Goal: Transaction & Acquisition: Purchase product/service

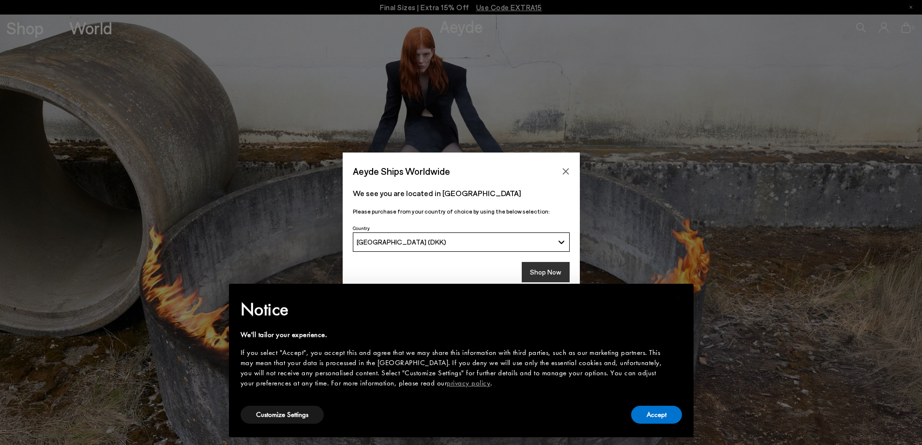
click at [544, 262] on button "Shop Now" at bounding box center [546, 272] width 48 height 20
click at [545, 274] on button "Shop Now" at bounding box center [546, 272] width 48 height 20
click at [659, 415] on button "Accept" at bounding box center [656, 415] width 51 height 18
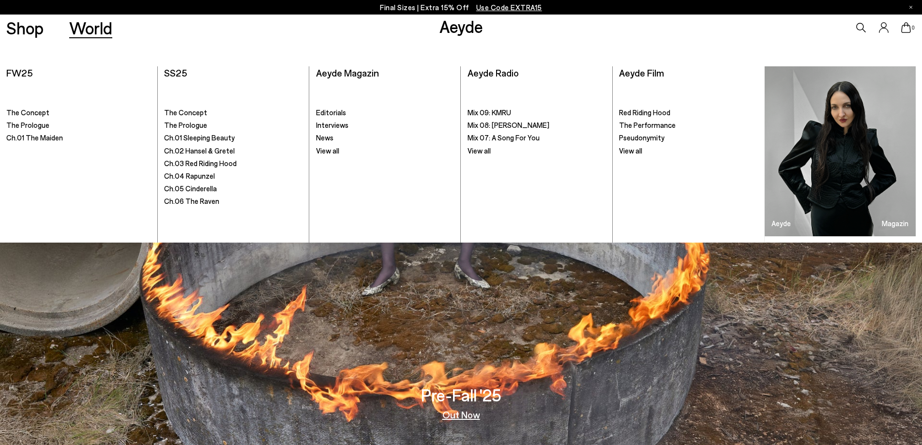
click at [29, 28] on link "Shop" at bounding box center [24, 27] width 37 height 17
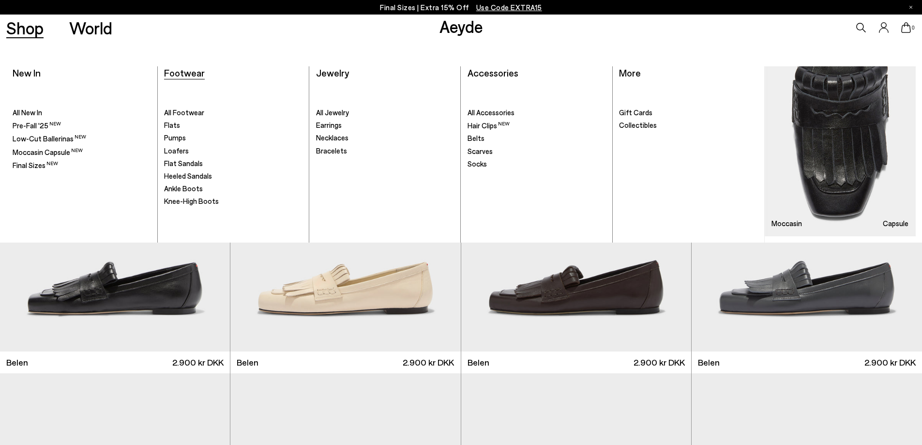
click at [187, 75] on span "Footwear" at bounding box center [184, 73] width 41 height 12
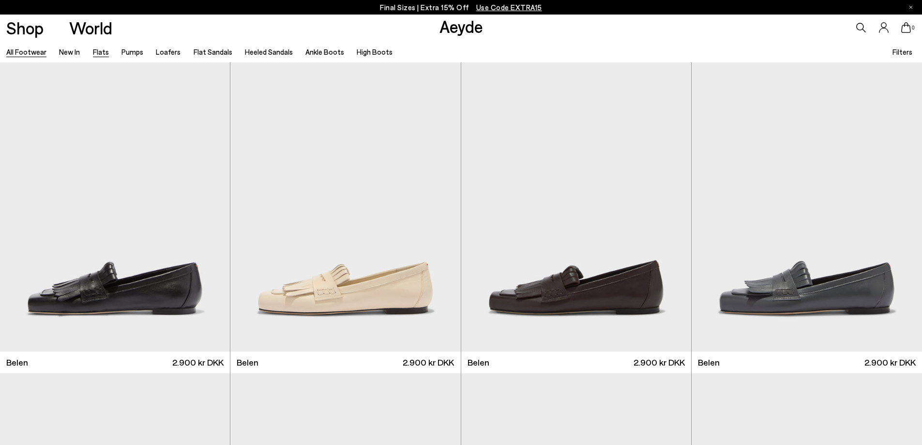
click at [106, 54] on link "Flats" at bounding box center [101, 51] width 16 height 9
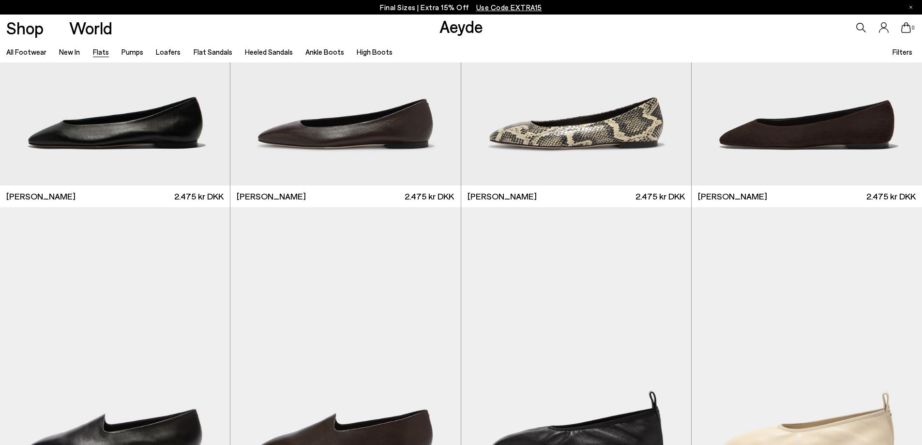
scroll to position [329, 0]
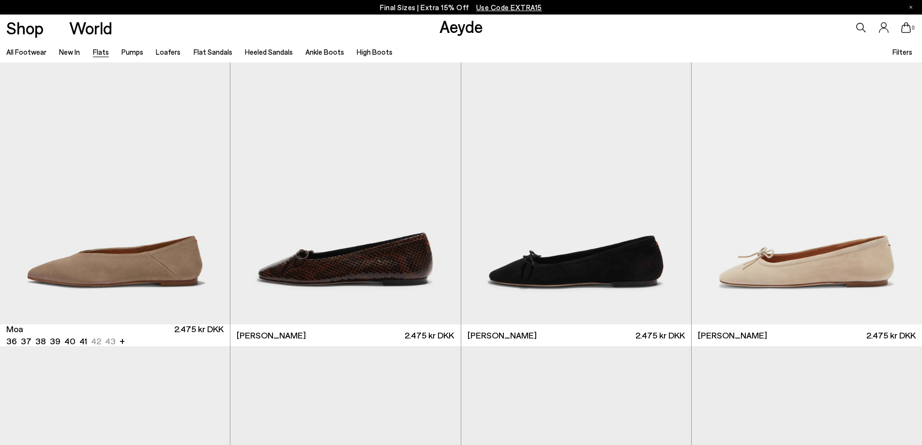
scroll to position [2203, 0]
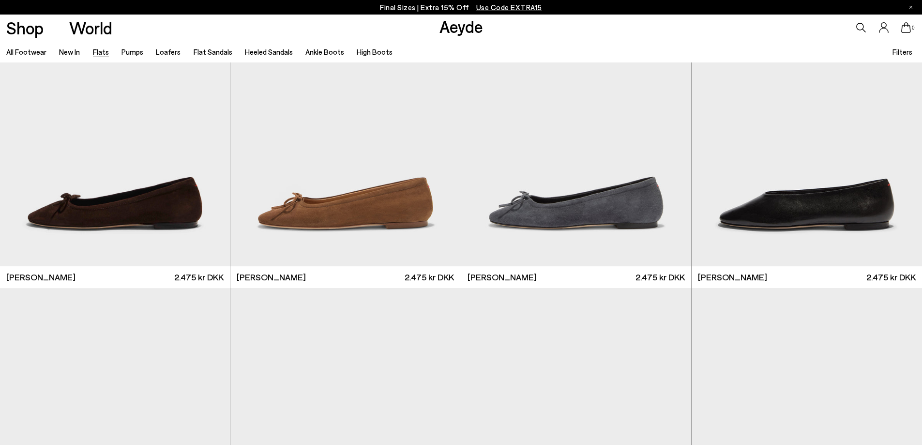
scroll to position [3434, 0]
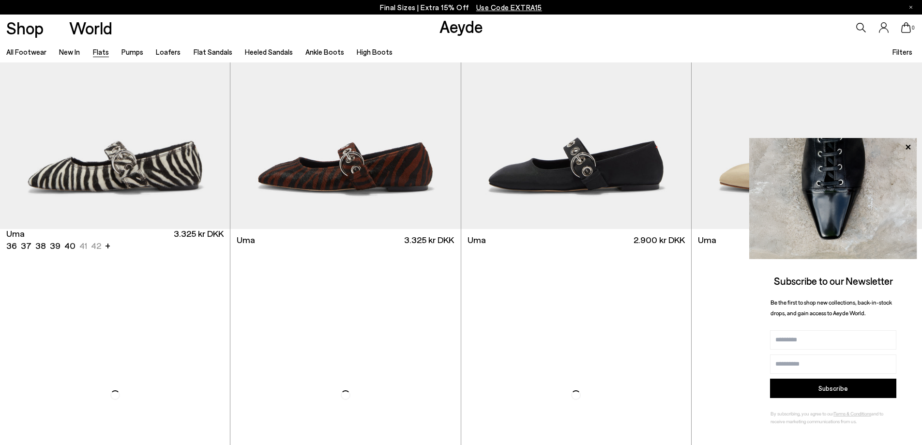
scroll to position [5073, 0]
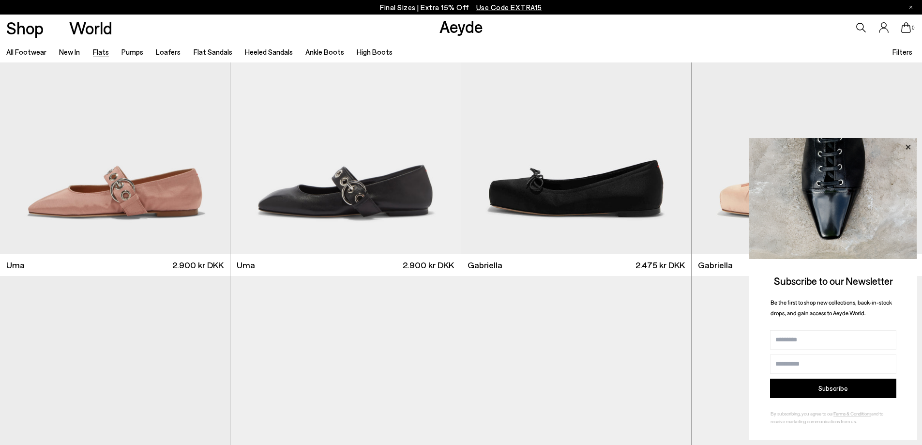
click at [908, 145] on icon at bounding box center [908, 147] width 13 height 13
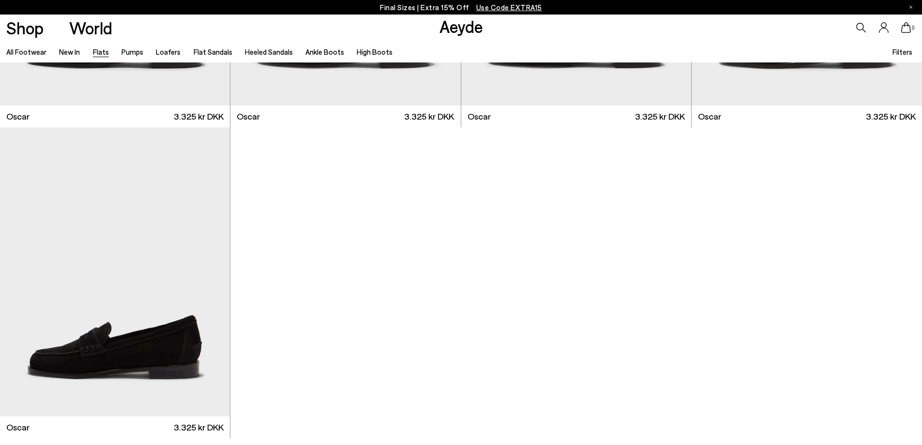
scroll to position [6761, 0]
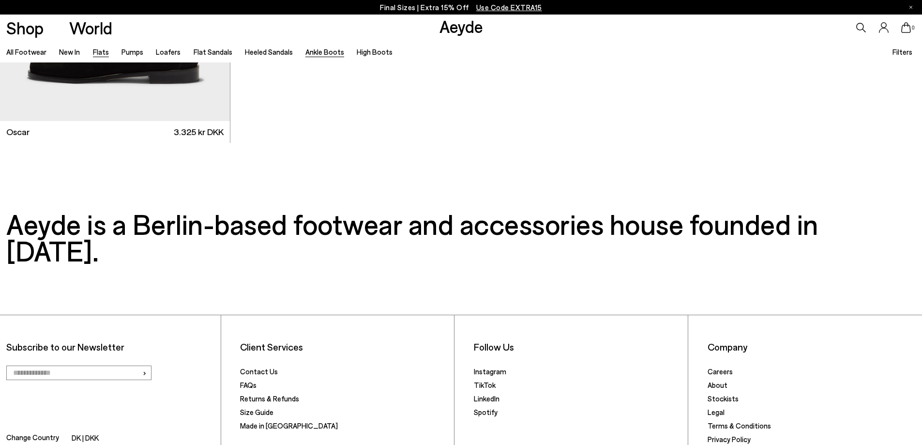
click at [314, 53] on link "Ankle Boots" at bounding box center [325, 51] width 39 height 9
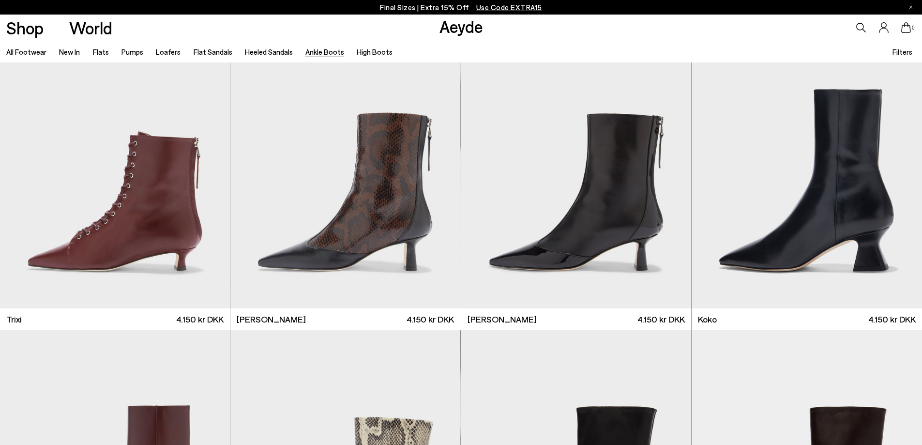
scroll to position [696, 0]
